Goal: Information Seeking & Learning: Learn about a topic

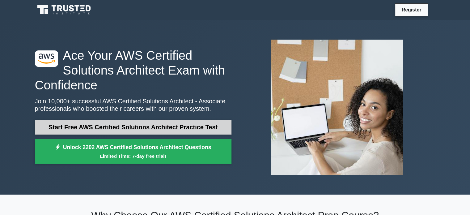
click at [186, 126] on link "Start Free AWS Certified Solutions Architect Practice Test" at bounding box center [133, 126] width 196 height 15
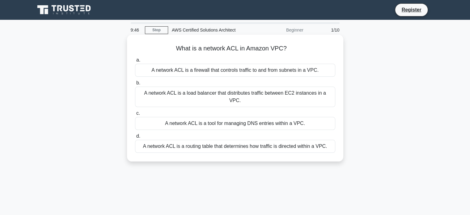
click at [230, 71] on div "A network ACL is a firewall that controls traffic to and from subnets in a VPC." at bounding box center [235, 70] width 200 height 13
click at [135, 62] on input "a. A network ACL is a firewall that controls traffic to and from subnets in a V…" at bounding box center [135, 60] width 0 height 4
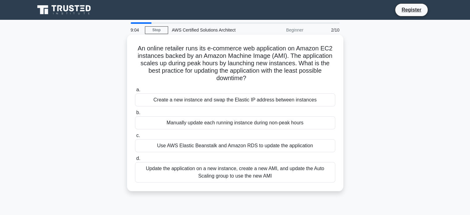
click at [212, 172] on div "Update the application on a new instance, create a new AMI, and update the Auto…" at bounding box center [235, 172] width 200 height 20
click at [135, 160] on input "d. Update the application on a new instance, create a new AMI, and update the A…" at bounding box center [135, 158] width 0 height 4
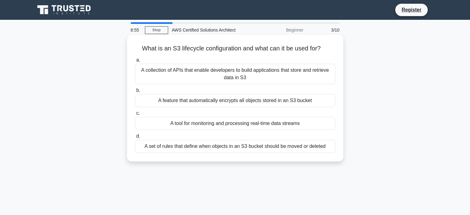
click at [237, 145] on div "A set of rules that define when objects in an S3 bucket should be moved or dele…" at bounding box center [235, 146] width 200 height 13
click at [135, 138] on input "d. A set of rules that define when objects in an S3 bucket should be moved or d…" at bounding box center [135, 136] width 0 height 4
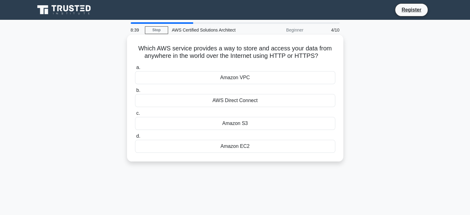
click at [230, 123] on div "Amazon S3" at bounding box center [235, 123] width 200 height 13
click at [135, 115] on input "c. Amazon S3" at bounding box center [135, 113] width 0 height 4
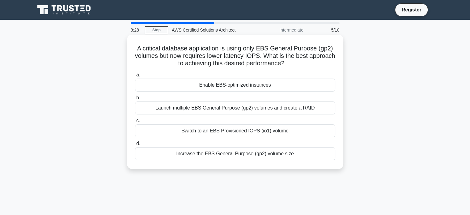
click at [253, 129] on div "Switch to an EBS Provisioned IOPS (io1) volume" at bounding box center [235, 130] width 200 height 13
click at [135, 123] on input "c. Switch to an EBS Provisioned IOPS (io1) volume" at bounding box center [135, 121] width 0 height 4
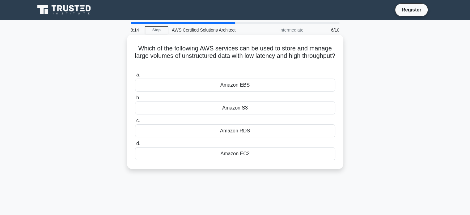
click at [239, 133] on div "Amazon RDS" at bounding box center [235, 130] width 200 height 13
click at [135, 123] on input "c. Amazon RDS" at bounding box center [135, 121] width 0 height 4
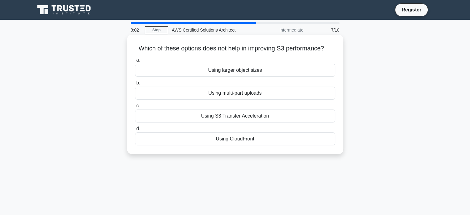
click at [230, 73] on div "Using larger object sizes" at bounding box center [235, 70] width 200 height 13
click at [135, 62] on input "a. Using larger object sizes" at bounding box center [135, 60] width 0 height 4
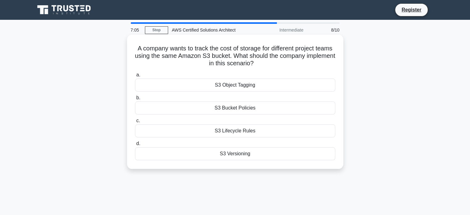
click at [240, 155] on div "S3 Versioning" at bounding box center [235, 153] width 200 height 13
click at [135, 145] on input "d. S3 Versioning" at bounding box center [135, 143] width 0 height 4
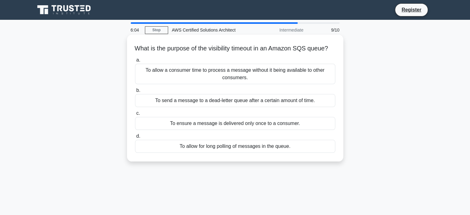
click at [206, 153] on div "To allow for long polling of messages in the queue." at bounding box center [235, 146] width 200 height 13
click at [135, 138] on input "d. To allow for long polling of messages in the queue." at bounding box center [135, 136] width 0 height 4
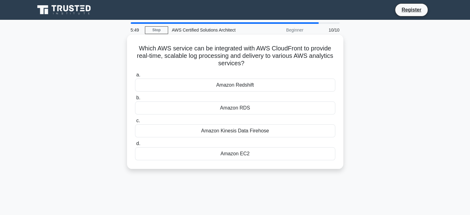
click at [240, 130] on div "Amazon Kinesis Data Firehose" at bounding box center [235, 130] width 200 height 13
click at [135, 123] on input "c. Amazon Kinesis Data Firehose" at bounding box center [135, 121] width 0 height 4
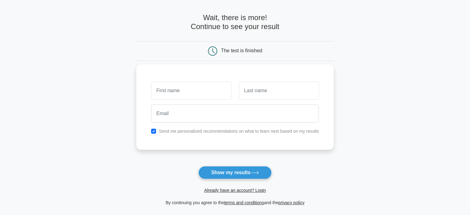
scroll to position [31, 0]
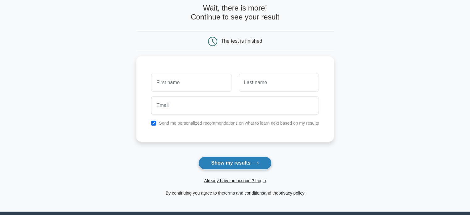
click at [244, 162] on button "Show my results" at bounding box center [234, 162] width 73 height 13
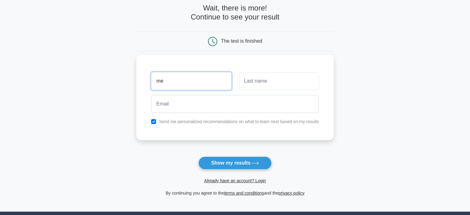
type input "m"
type input "ben"
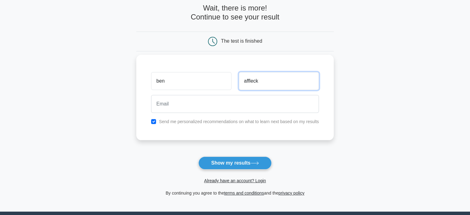
type input "affleck"
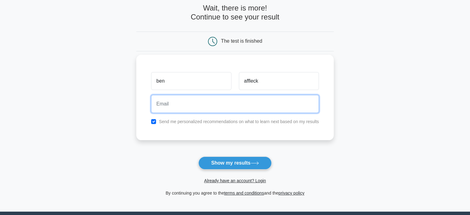
paste input "lalage9624@gardsiir.com"
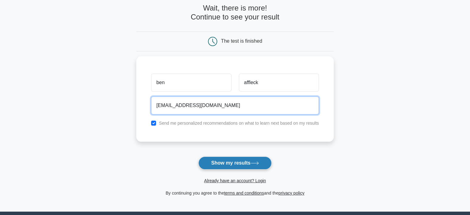
type input "lalage9624@gardsiir.com"
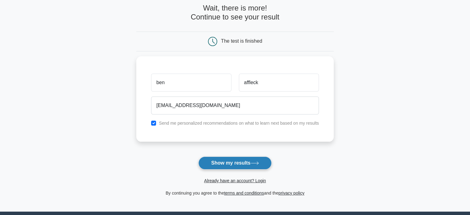
click at [234, 165] on button "Show my results" at bounding box center [234, 162] width 73 height 13
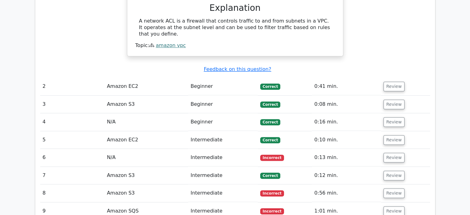
scroll to position [648, 0]
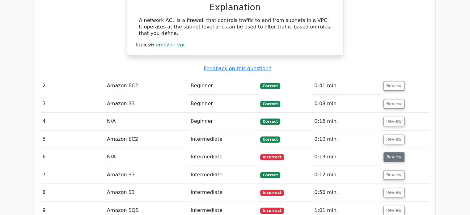
click at [383, 152] on button "Review" at bounding box center [393, 157] width 21 height 10
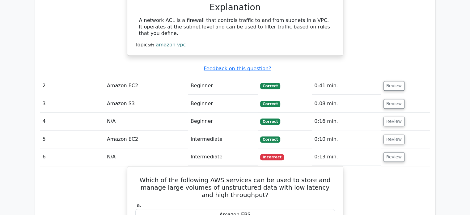
click at [402, 148] on td "Review" at bounding box center [405, 157] width 49 height 18
click at [399, 152] on button "Review" at bounding box center [393, 157] width 21 height 10
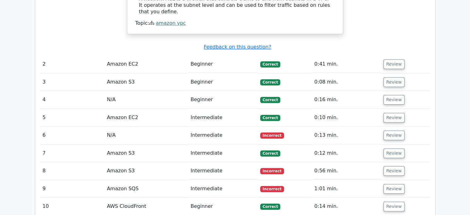
scroll to position [679, 0]
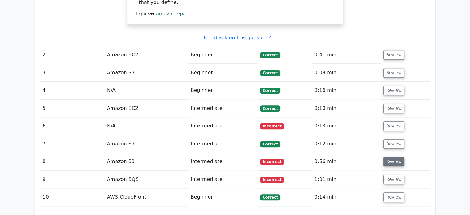
click at [398, 157] on button "Review" at bounding box center [393, 162] width 21 height 10
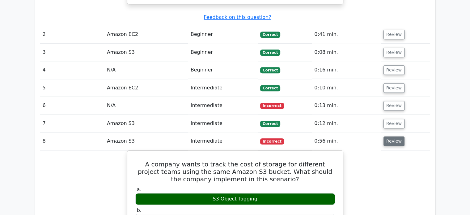
scroll to position [741, 0]
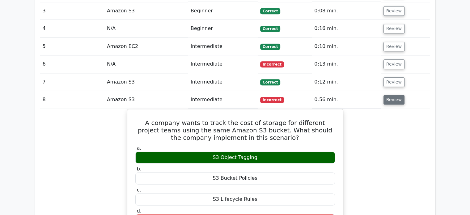
click at [397, 95] on button "Review" at bounding box center [393, 100] width 21 height 10
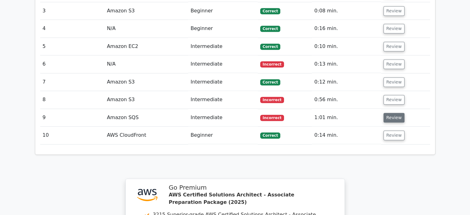
click at [394, 113] on button "Review" at bounding box center [393, 118] width 21 height 10
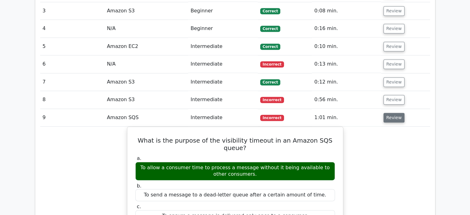
click at [383, 113] on button "Review" at bounding box center [393, 118] width 21 height 10
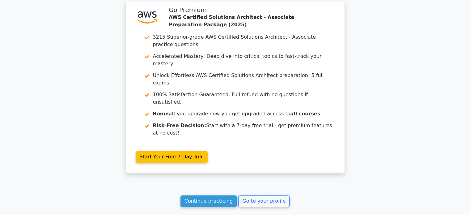
scroll to position [921, 0]
